Goal: Transaction & Acquisition: Purchase product/service

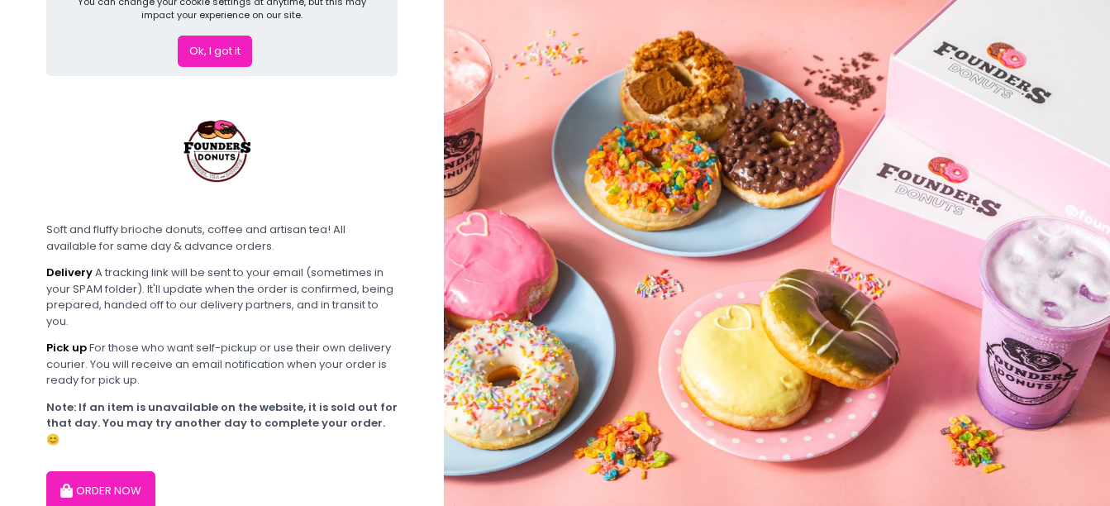
scroll to position [139, 0]
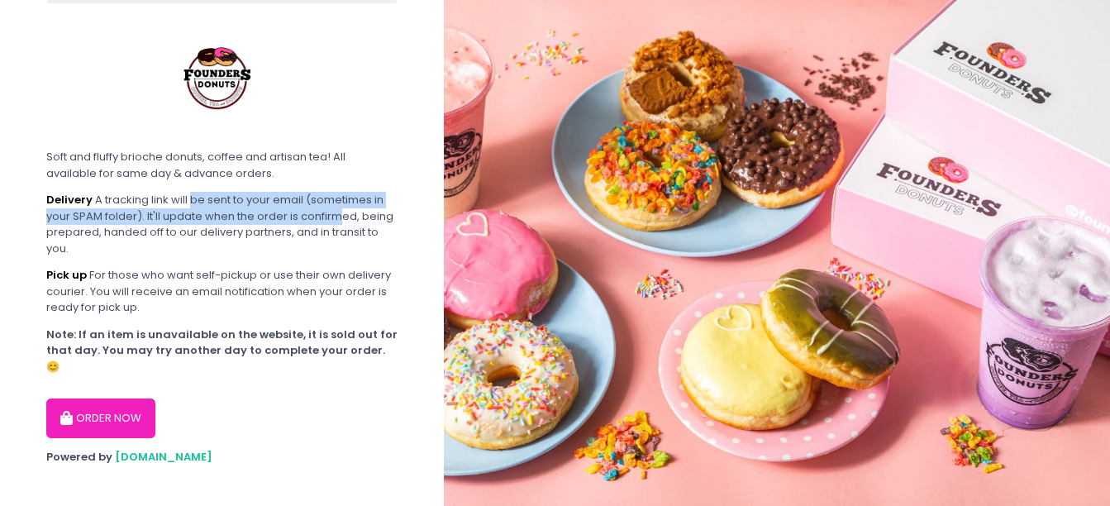
drag, startPoint x: 193, startPoint y: 199, endPoint x: 351, endPoint y: 222, distance: 159.5
click at [351, 222] on div "Delivery A tracking link will be sent to your email (sometimes in your SPAM fol…" at bounding box center [221, 224] width 351 height 64
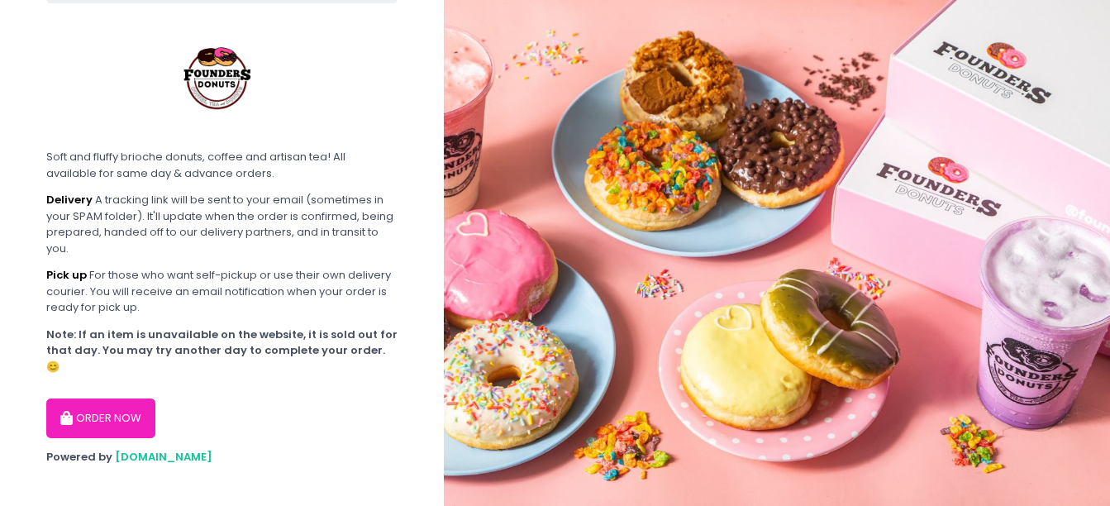
drag, startPoint x: 351, startPoint y: 222, endPoint x: 378, endPoint y: 222, distance: 26.4
click at [378, 222] on div "Delivery A tracking link will be sent to your email (sometimes in your SPAM fol…" at bounding box center [221, 224] width 351 height 64
click at [145, 226] on div "Delivery A tracking link will be sent to your email (sometimes in your SPAM fol…" at bounding box center [221, 224] width 351 height 64
drag, startPoint x: 122, startPoint y: 235, endPoint x: 406, endPoint y: 240, distance: 283.5
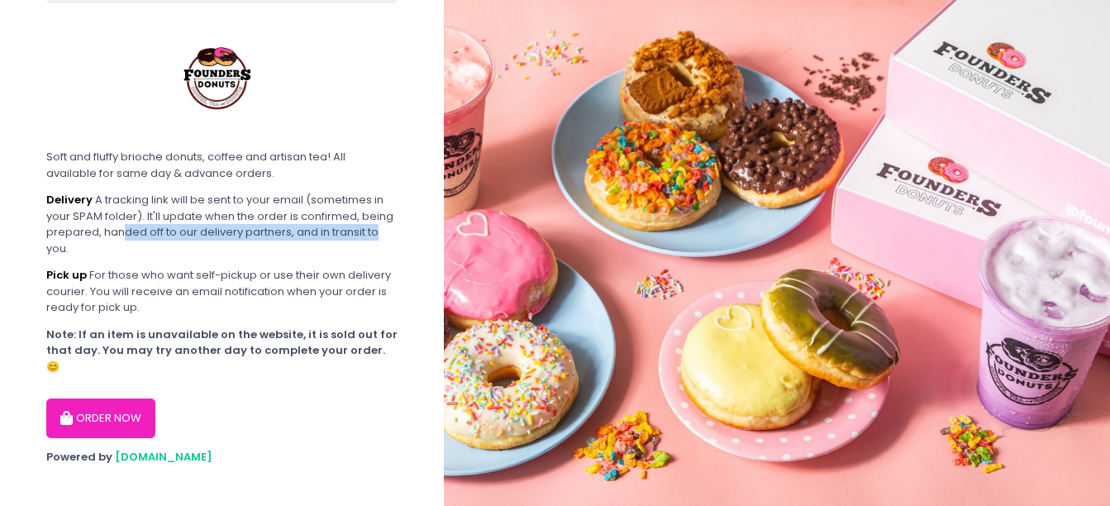
click at [406, 240] on section "By using our site you are consenting to the use of cookies as described in our …" at bounding box center [222, 191] width 444 height 660
click at [139, 398] on button "ORDER NOW" at bounding box center [100, 418] width 109 height 40
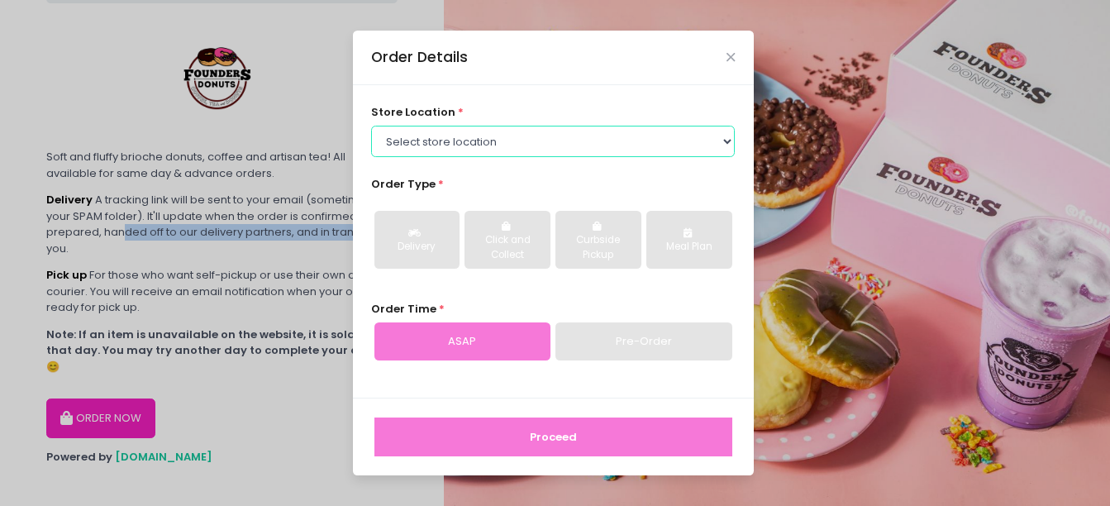
click at [474, 139] on select "Select store location Founders Donuts - [PERSON_NAME] Founders Donuts - SM Suca…" at bounding box center [553, 141] width 364 height 31
select select "689c264487264eb5d46cb708"
click at [371, 126] on select "Select store location Founders Donuts - [PERSON_NAME] Founders Donuts - SM Suca…" at bounding box center [553, 141] width 364 height 31
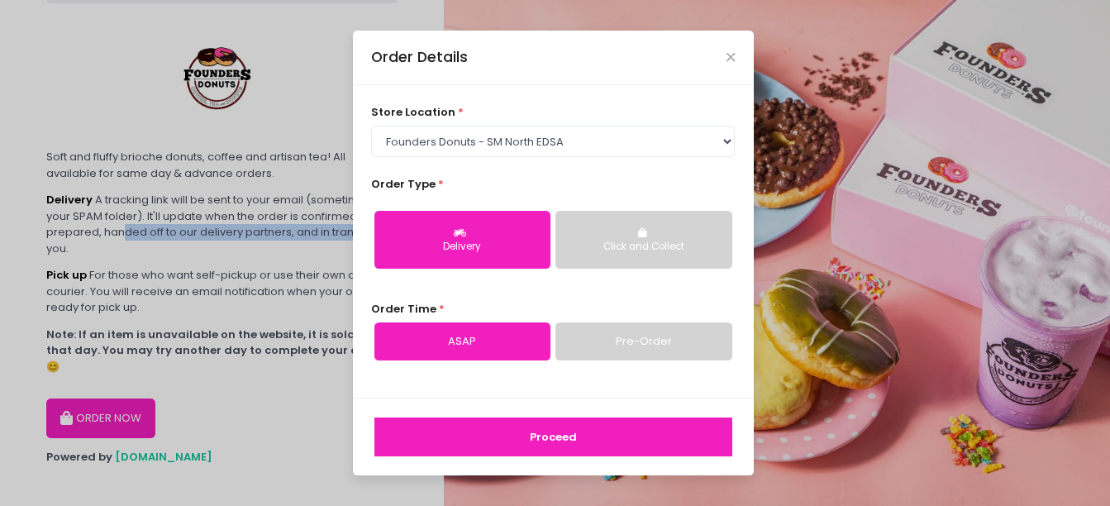
click at [465, 238] on button "Delivery" at bounding box center [462, 240] width 176 height 58
click at [564, 427] on button "Proceed" at bounding box center [553, 437] width 358 height 40
